Goal: Find specific page/section: Find specific page/section

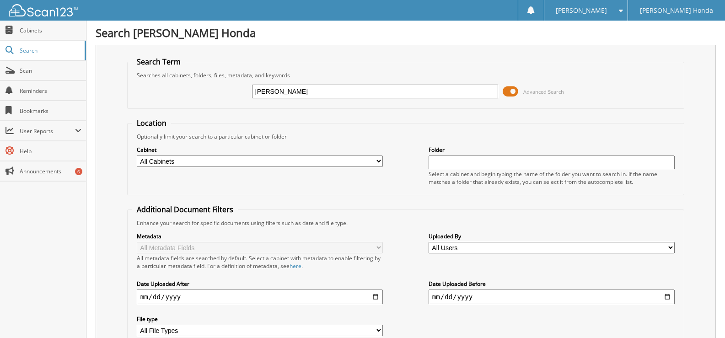
type input "[PERSON_NAME]"
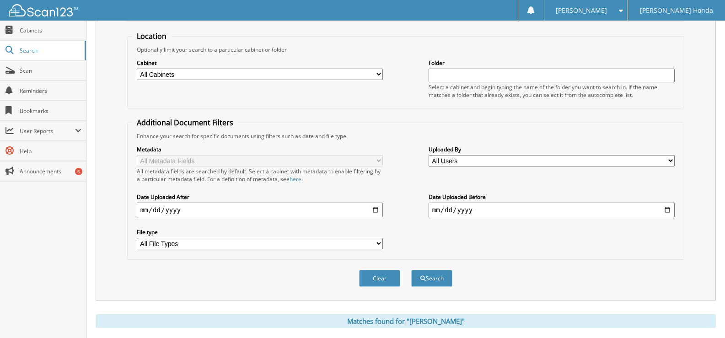
scroll to position [306, 0]
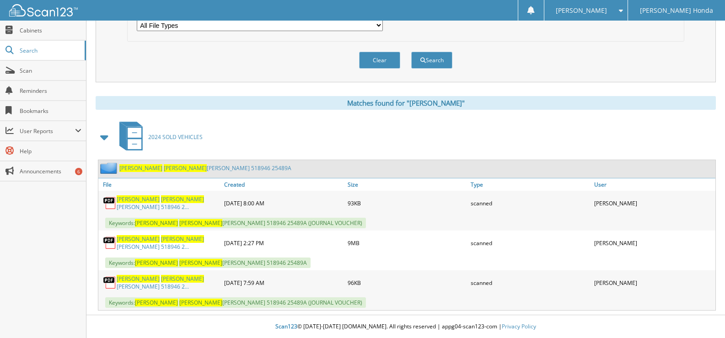
click at [152, 239] on span "[PERSON_NAME]" at bounding box center [138, 239] width 43 height 8
click at [170, 239] on link "WHITTINGTON JOHN CHRISTOPHER 518946 2..." at bounding box center [168, 243] width 103 height 16
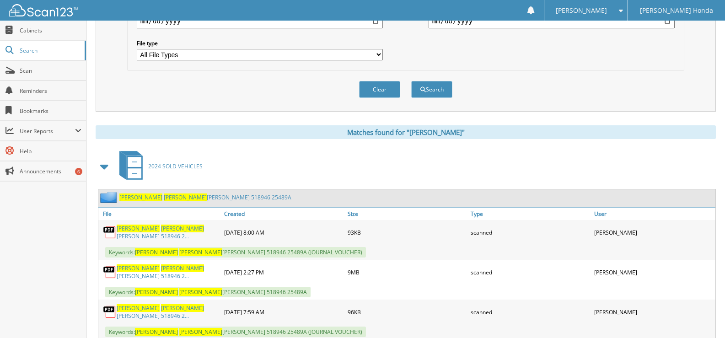
scroll to position [260, 0]
